Goal: Transaction & Acquisition: Book appointment/travel/reservation

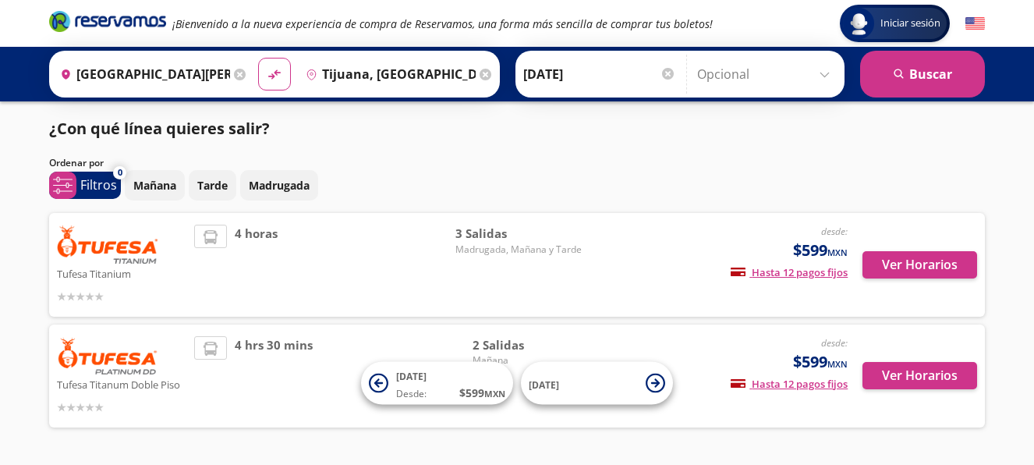
scroll to position [3, 0]
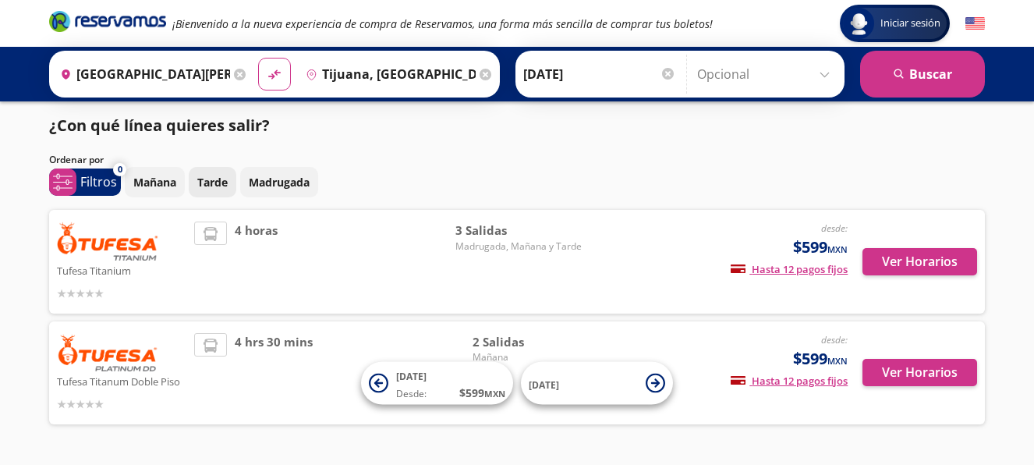
click at [214, 181] on p "Tarde" at bounding box center [212, 182] width 30 height 16
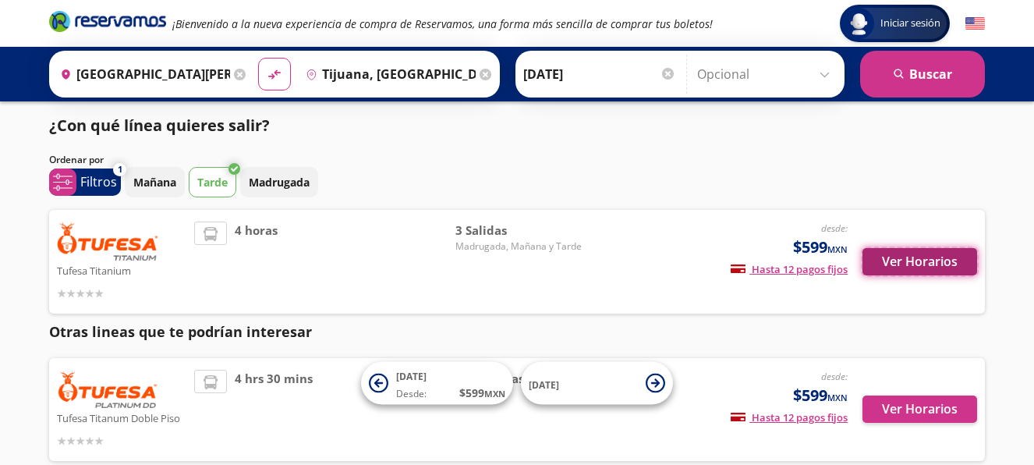
click at [905, 263] on button "Ver Horarios" at bounding box center [919, 261] width 115 height 27
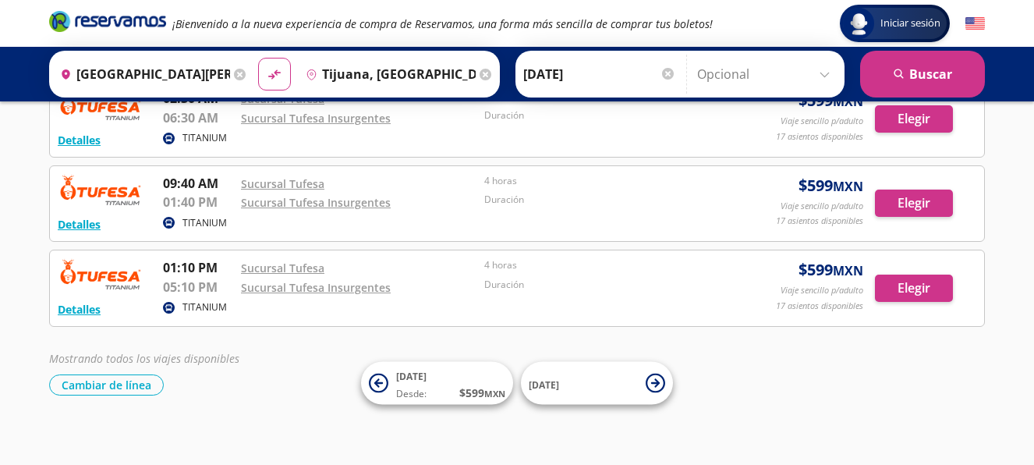
scroll to position [115, 0]
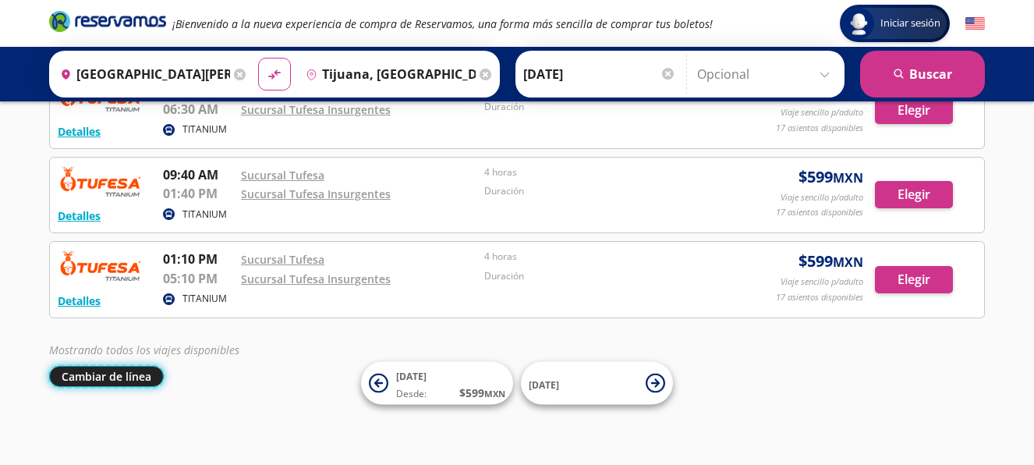
click at [99, 373] on button "Cambiar de línea" at bounding box center [106, 376] width 115 height 21
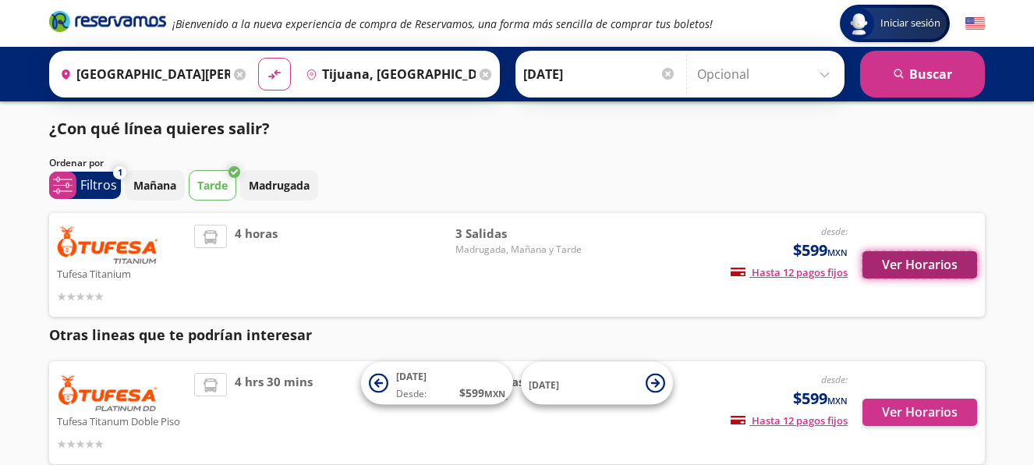
click at [948, 263] on button "Ver Horarios" at bounding box center [919, 264] width 115 height 27
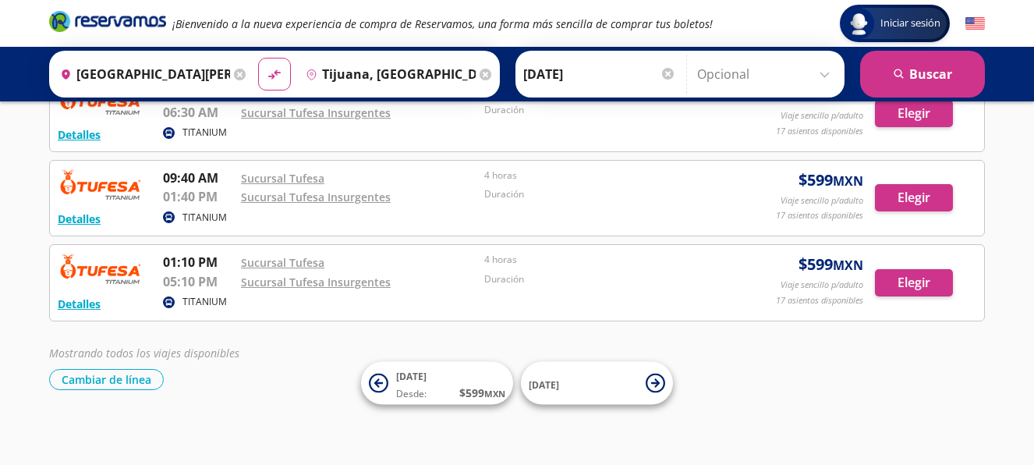
scroll to position [115, 0]
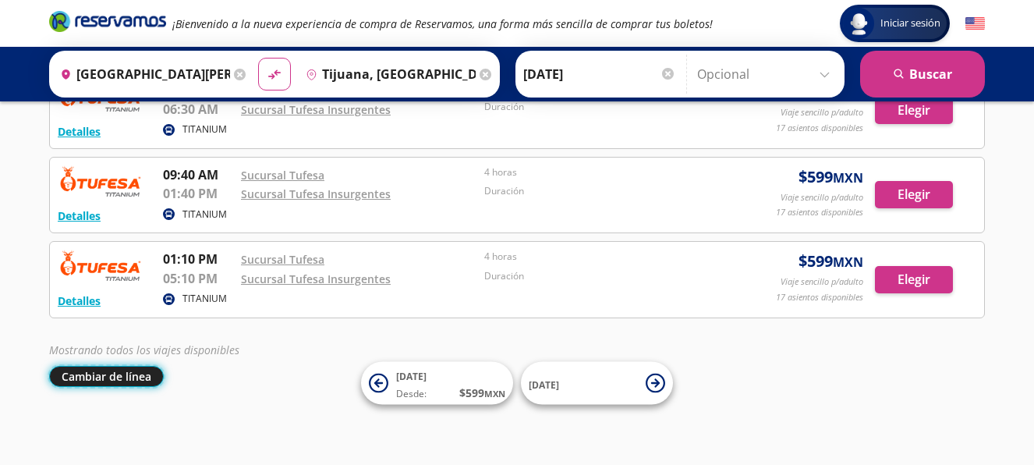
click at [75, 370] on button "Cambiar de línea" at bounding box center [106, 376] width 115 height 21
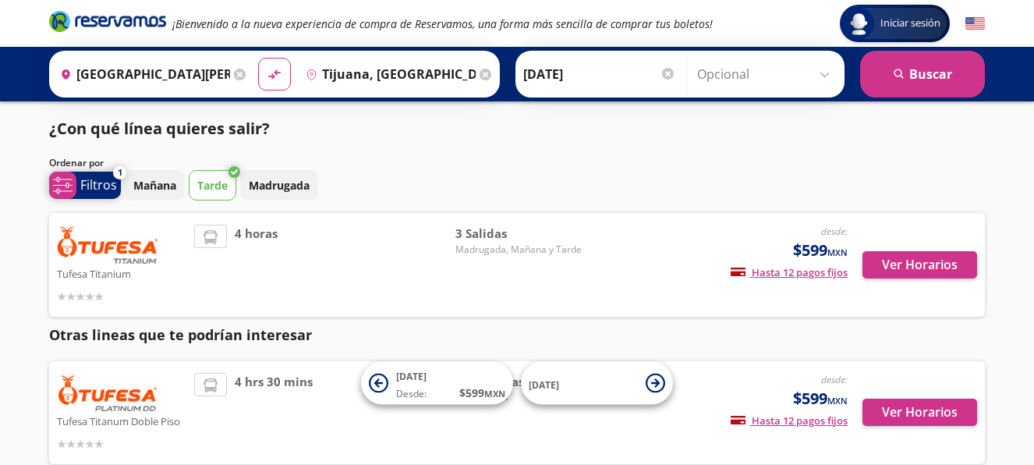
click at [104, 185] on p "Filtros" at bounding box center [98, 184] width 37 height 19
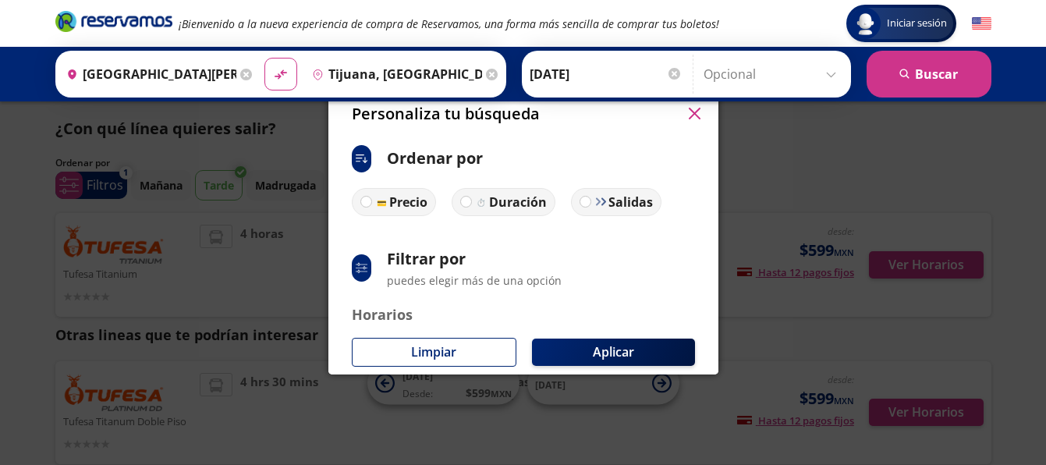
click at [701, 118] on button "button" at bounding box center [694, 113] width 23 height 23
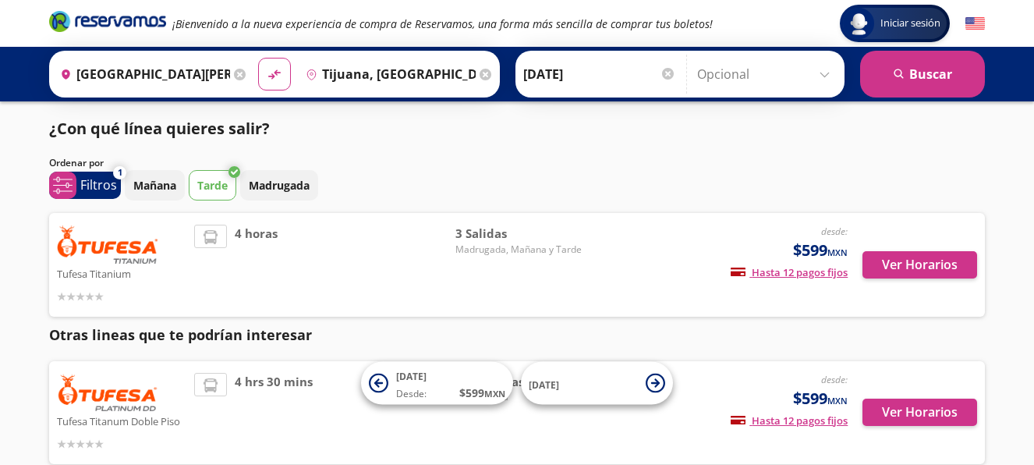
scroll to position [3, 0]
